Goal: Book appointment/travel/reservation

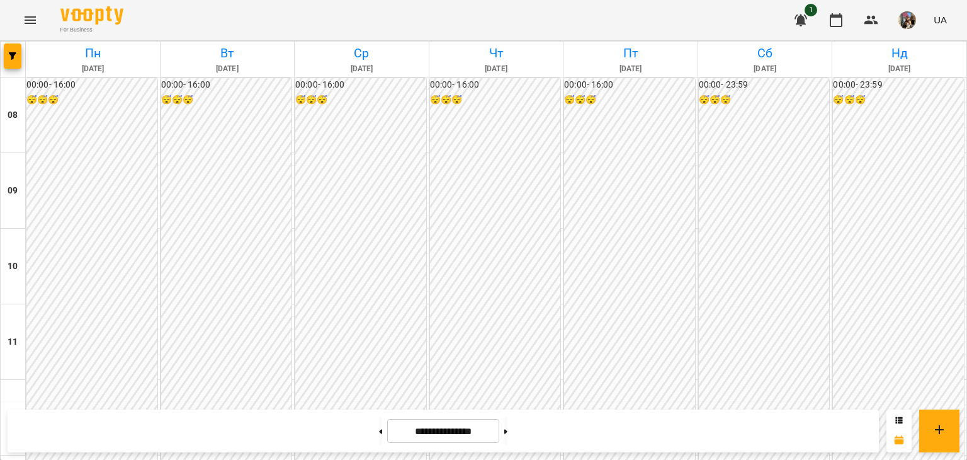
scroll to position [567, 0]
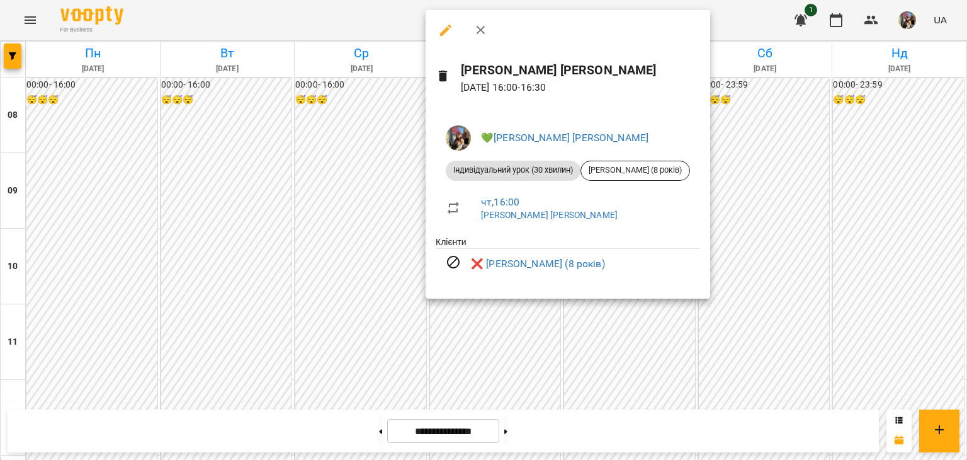
click at [731, 159] on div at bounding box center [483, 230] width 967 height 460
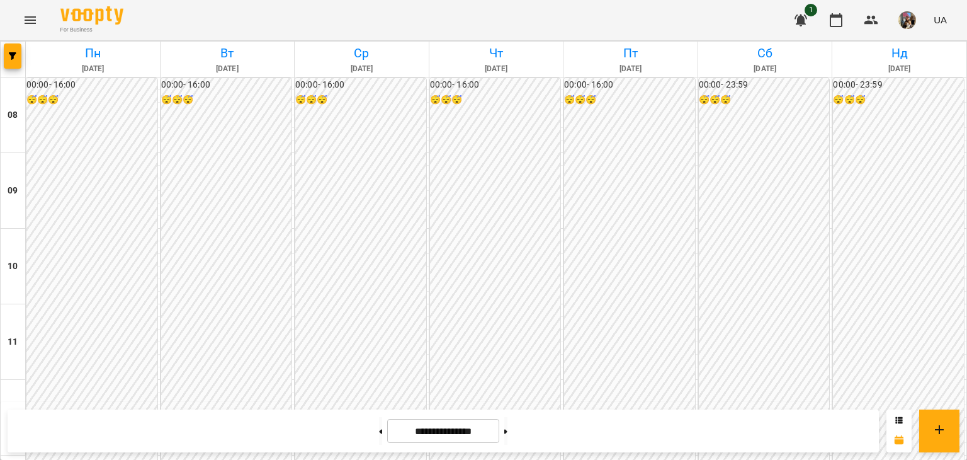
scroll to position [504, 0]
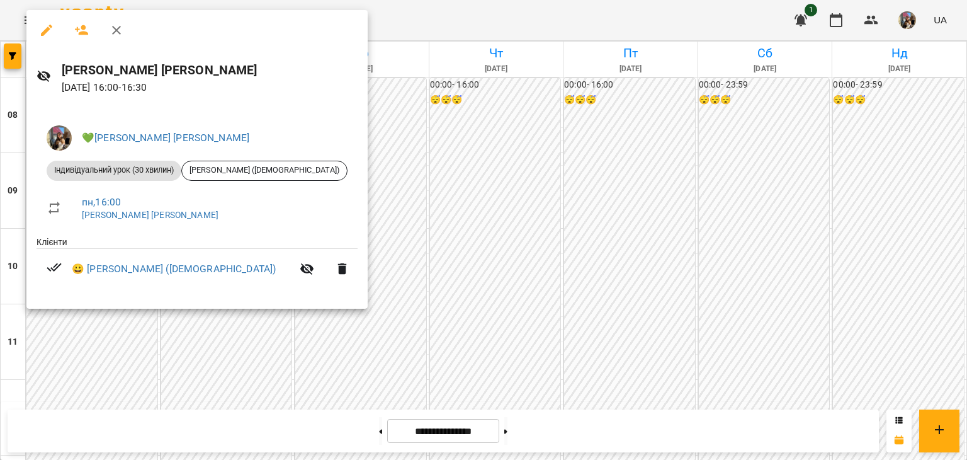
click at [411, 142] on div at bounding box center [483, 230] width 967 height 460
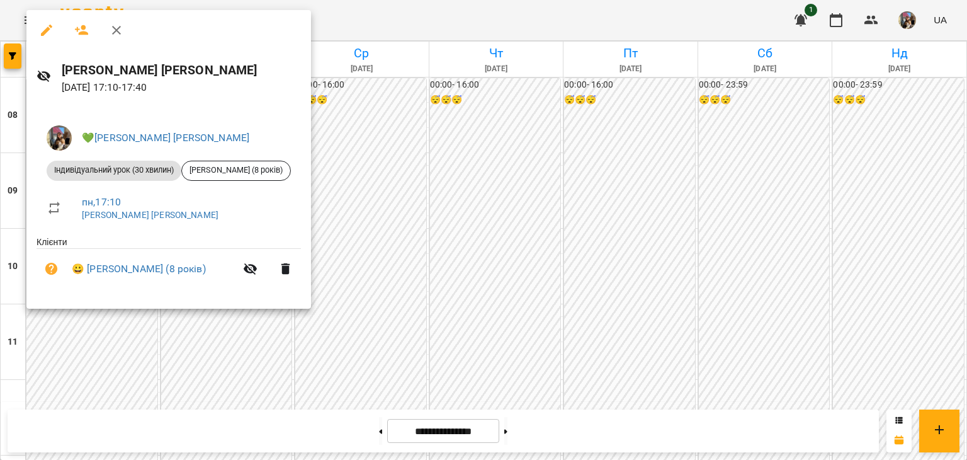
drag, startPoint x: 360, startPoint y: 128, endPoint x: 344, endPoint y: 147, distance: 24.6
click at [360, 128] on div at bounding box center [483, 230] width 967 height 460
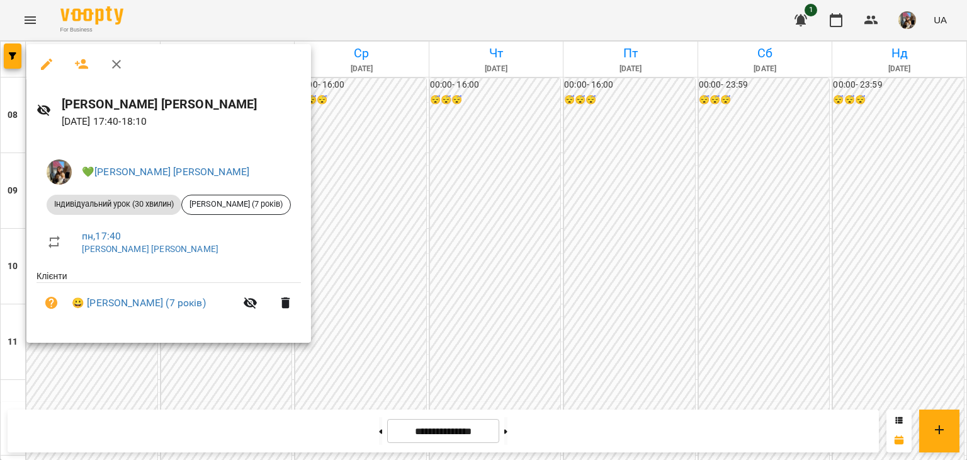
click at [350, 138] on div at bounding box center [483, 230] width 967 height 460
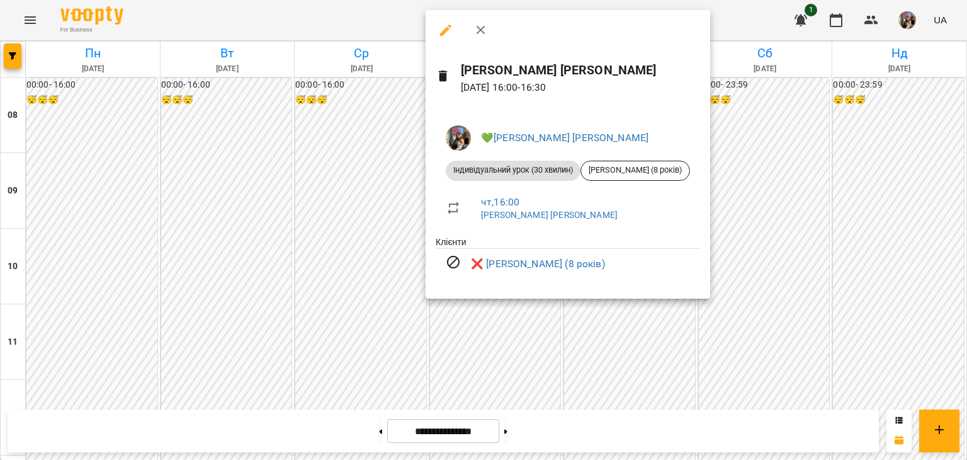
click at [280, 141] on div at bounding box center [483, 230] width 967 height 460
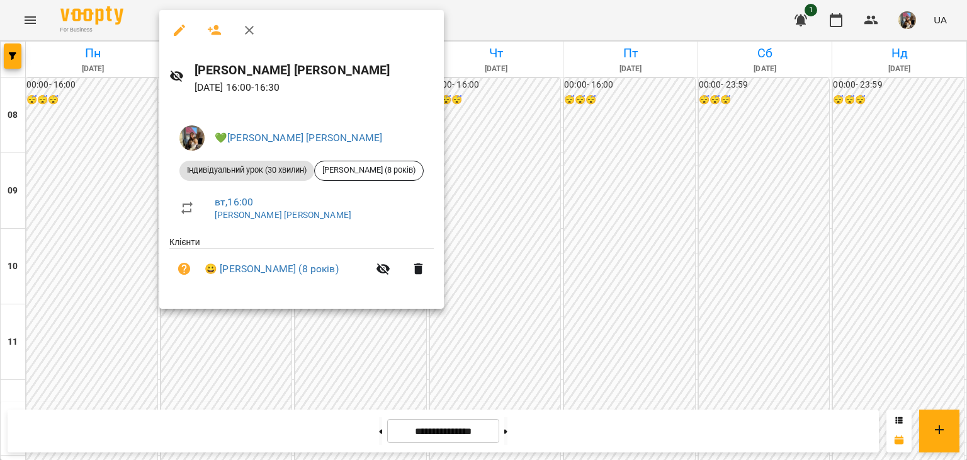
click at [506, 132] on div at bounding box center [483, 230] width 967 height 460
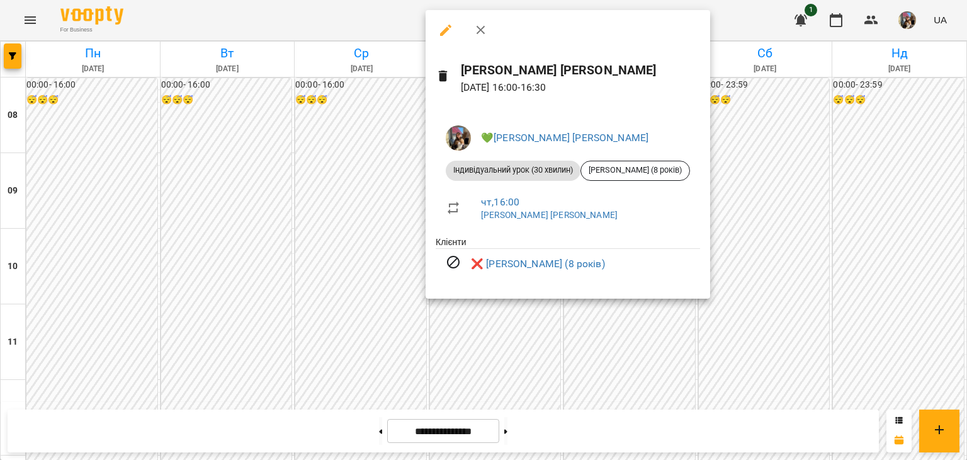
click at [758, 203] on div at bounding box center [483, 230] width 967 height 460
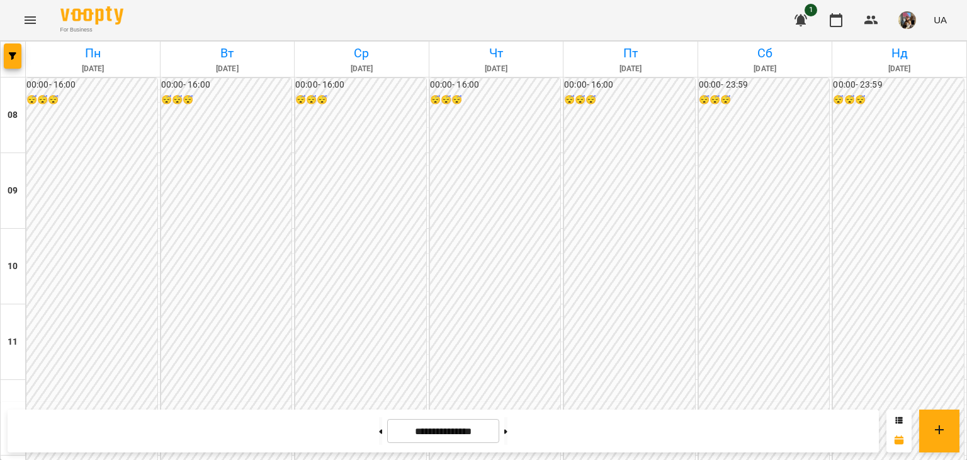
scroll to position [603, 0]
